Goal: Task Accomplishment & Management: Manage account settings

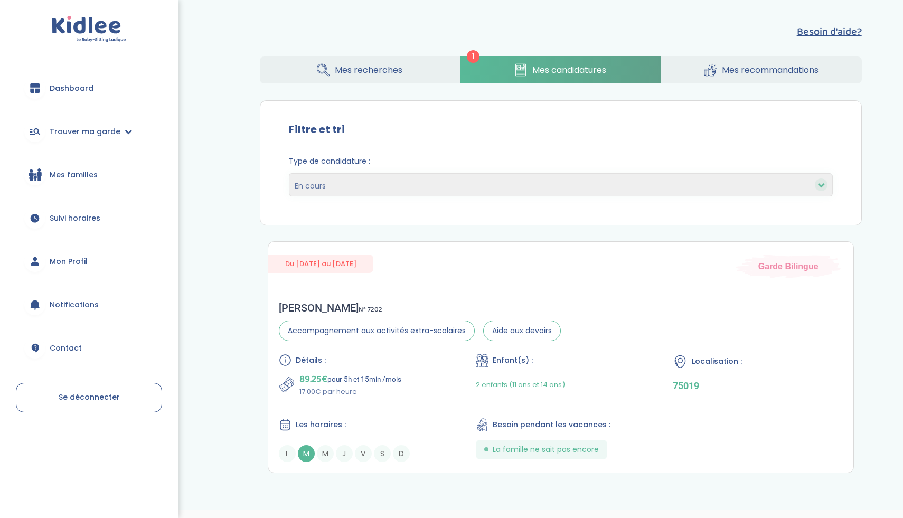
click at [116, 395] on span "Se déconnecter" at bounding box center [89, 397] width 61 height 11
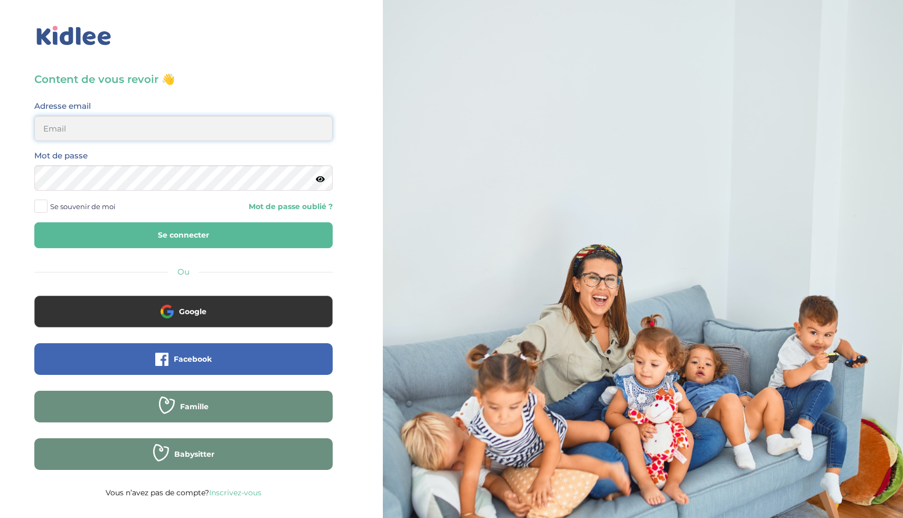
type input "ikramhaloui68@gmail.com"
click at [135, 239] on button "Se connecter" at bounding box center [183, 235] width 298 height 26
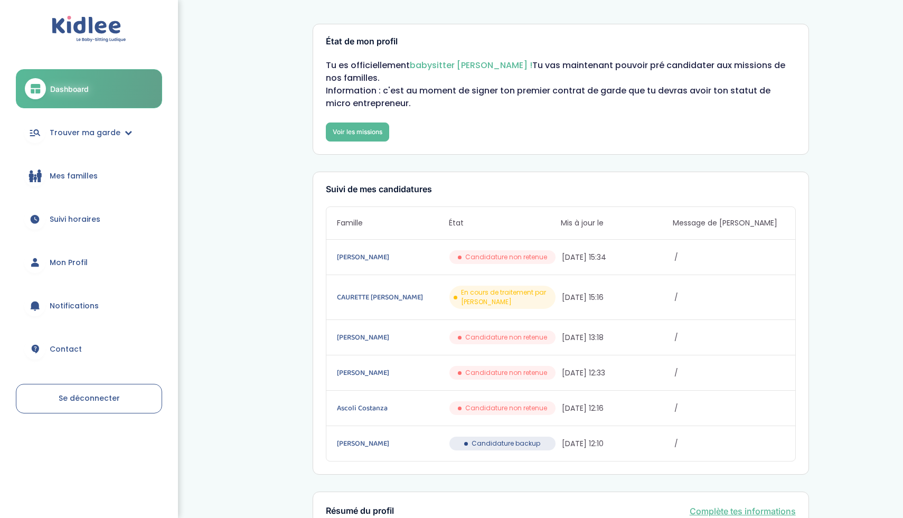
click at [500, 445] on span "Candidature backup" at bounding box center [506, 444] width 69 height 10
click at [379, 444] on link "STRANG Pauline" at bounding box center [392, 444] width 110 height 12
click at [382, 295] on link "CAURETTE Maud" at bounding box center [392, 297] width 110 height 12
click at [540, 255] on span "Candidature non retenue" at bounding box center [506, 257] width 82 height 10
click at [494, 442] on span "Candidature backup" at bounding box center [506, 444] width 69 height 10
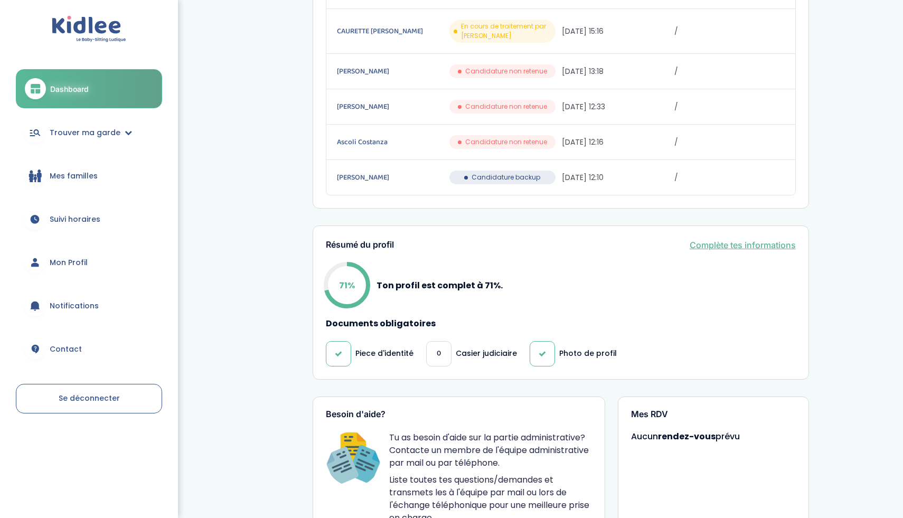
scroll to position [302, 0]
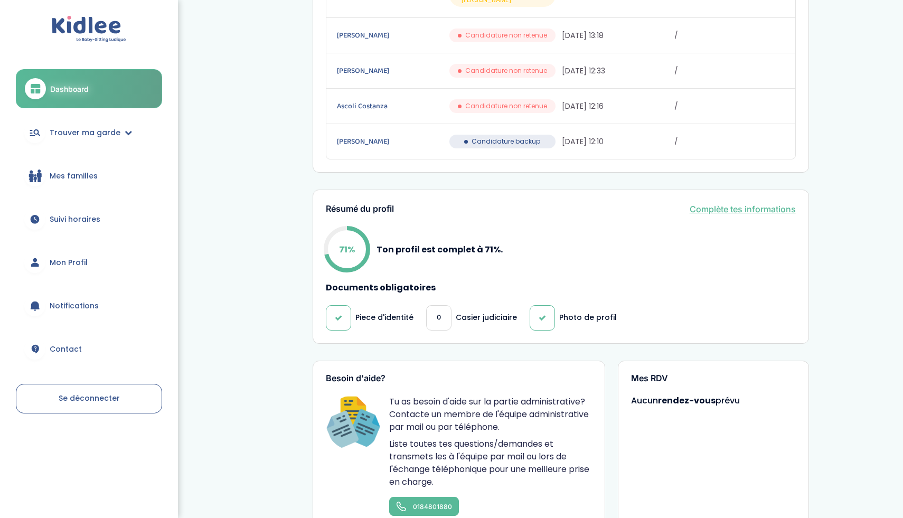
click at [442, 321] on div "0" at bounding box center [438, 317] width 25 height 25
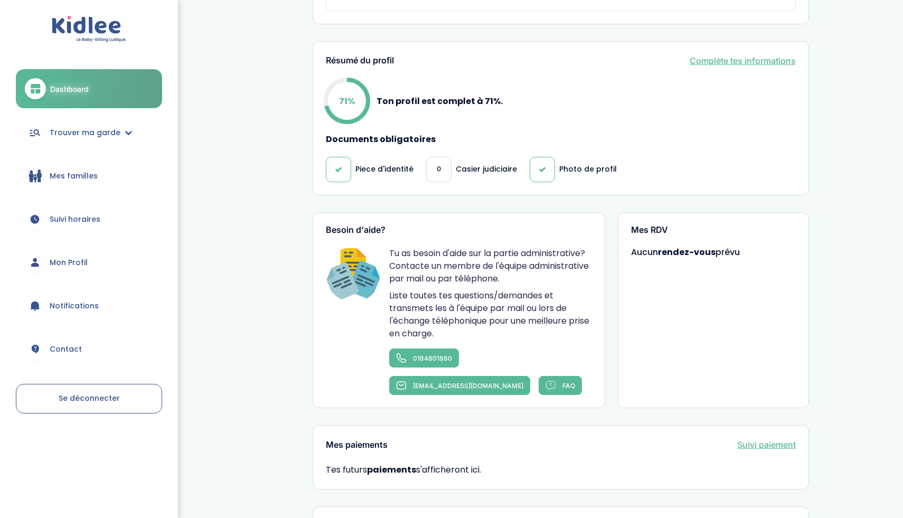
scroll to position [437, 0]
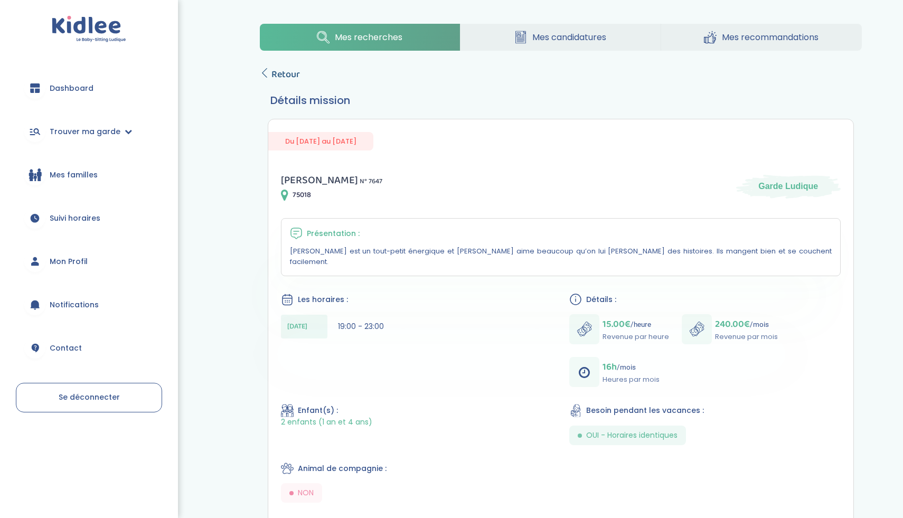
click at [277, 73] on span "Retour" at bounding box center [285, 74] width 29 height 15
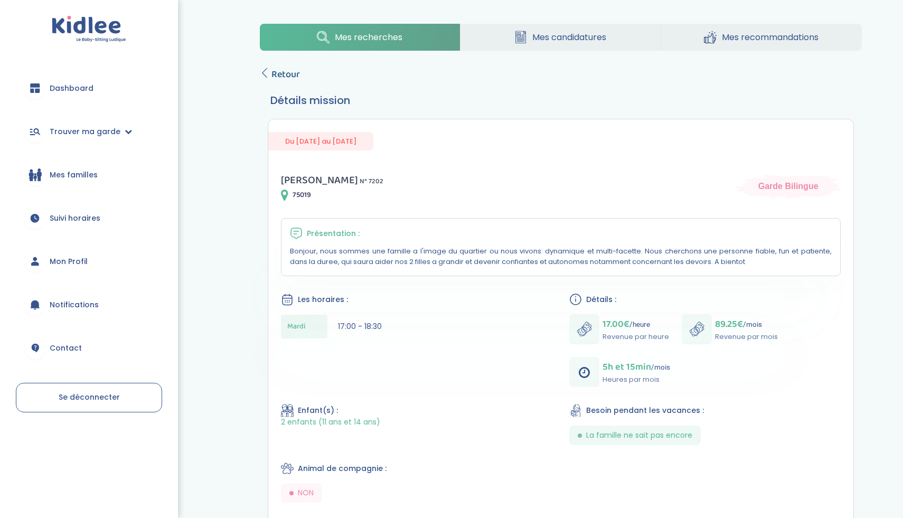
click at [269, 74] on link "Retour" at bounding box center [280, 74] width 40 height 15
